Goal: Navigation & Orientation: Find specific page/section

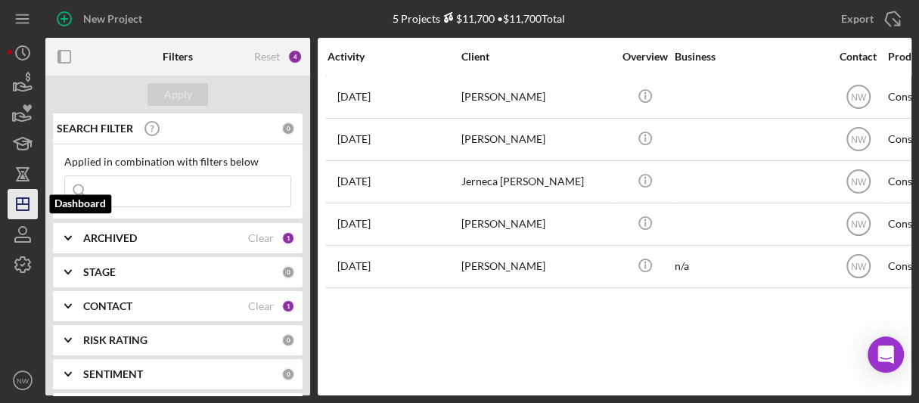
click at [20, 210] on polygon "button" at bounding box center [23, 204] width 12 height 12
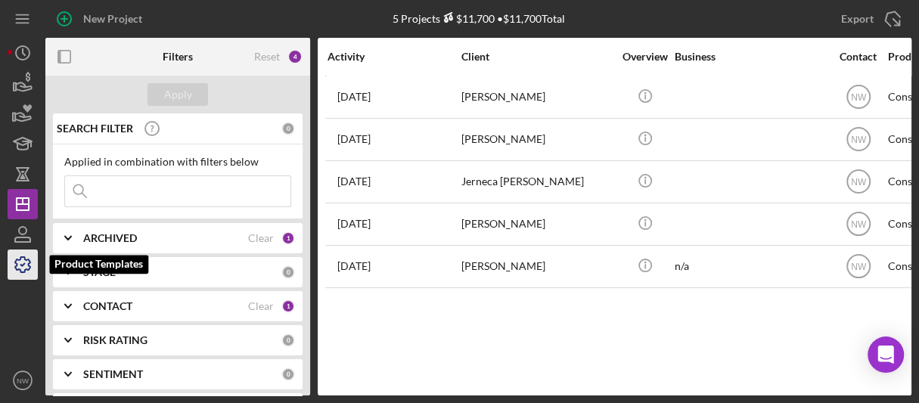
click at [20, 253] on icon "button" at bounding box center [23, 265] width 38 height 38
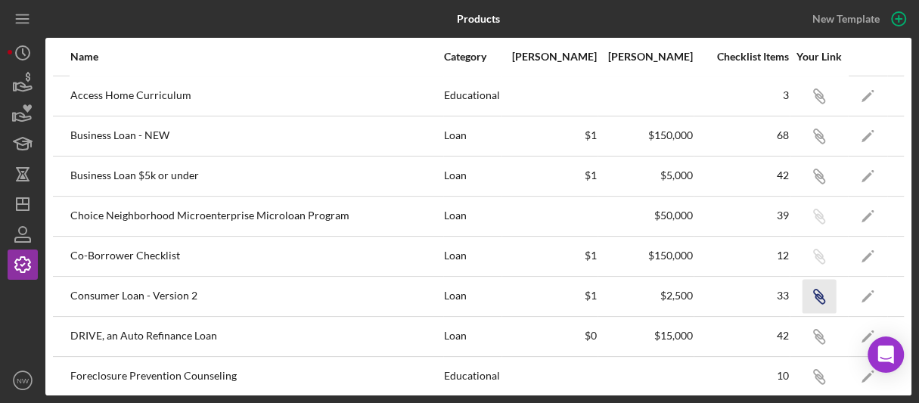
click at [813, 296] on icon "button" at bounding box center [817, 294] width 9 height 9
click at [25, 204] on line "button" at bounding box center [23, 204] width 12 height 0
